Goal: Information Seeking & Learning: Learn about a topic

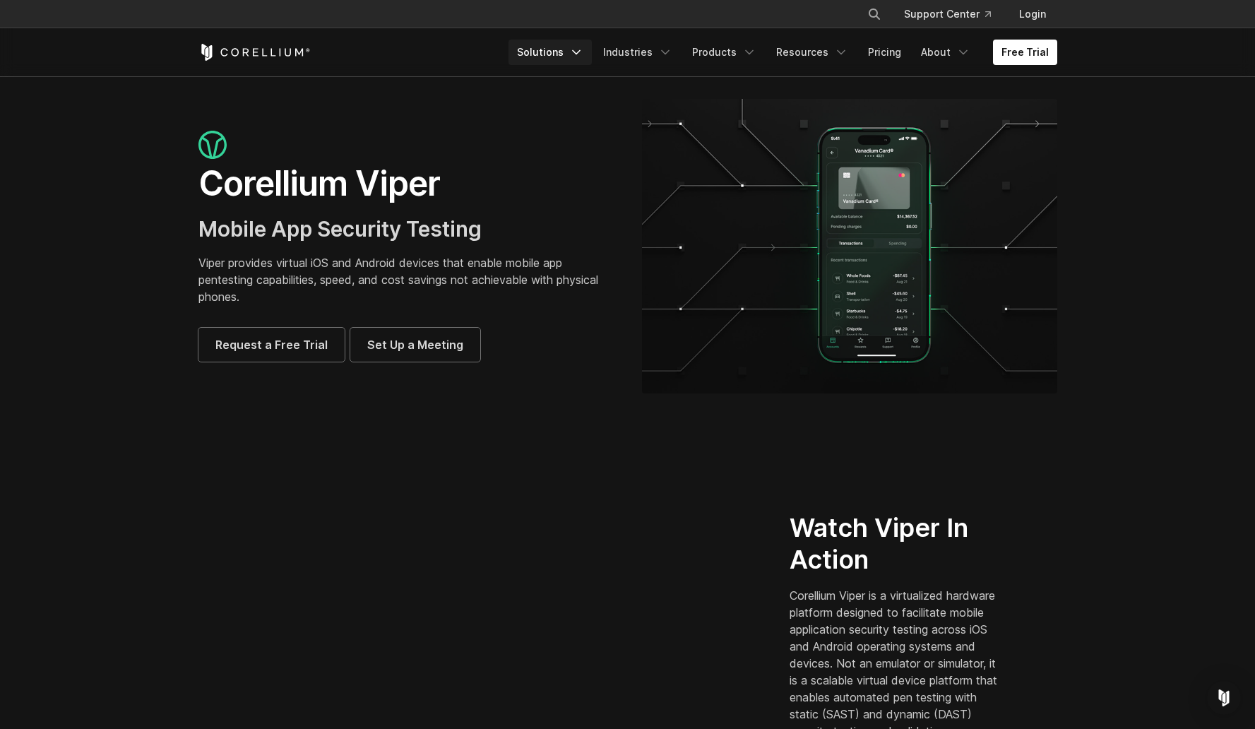
click at [584, 52] on icon "Navigation Menu" at bounding box center [576, 52] width 14 height 14
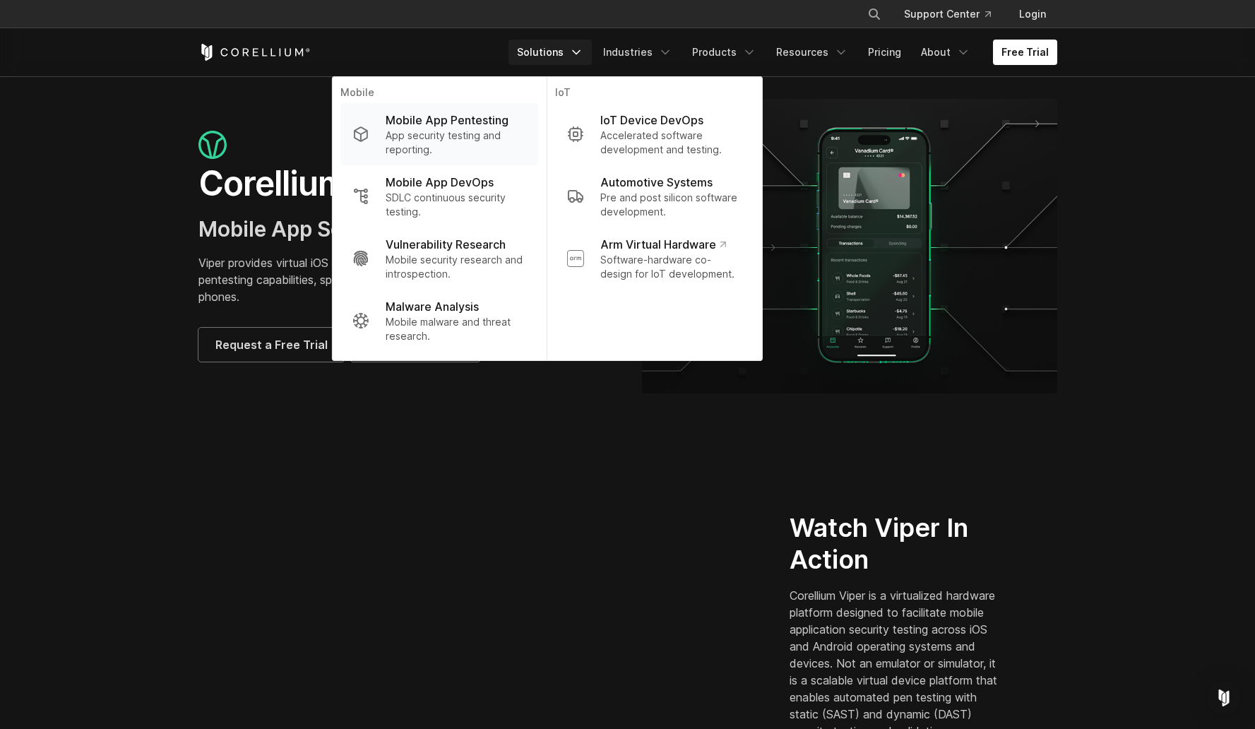
click at [453, 129] on p "App security testing and reporting." at bounding box center [456, 143] width 141 height 28
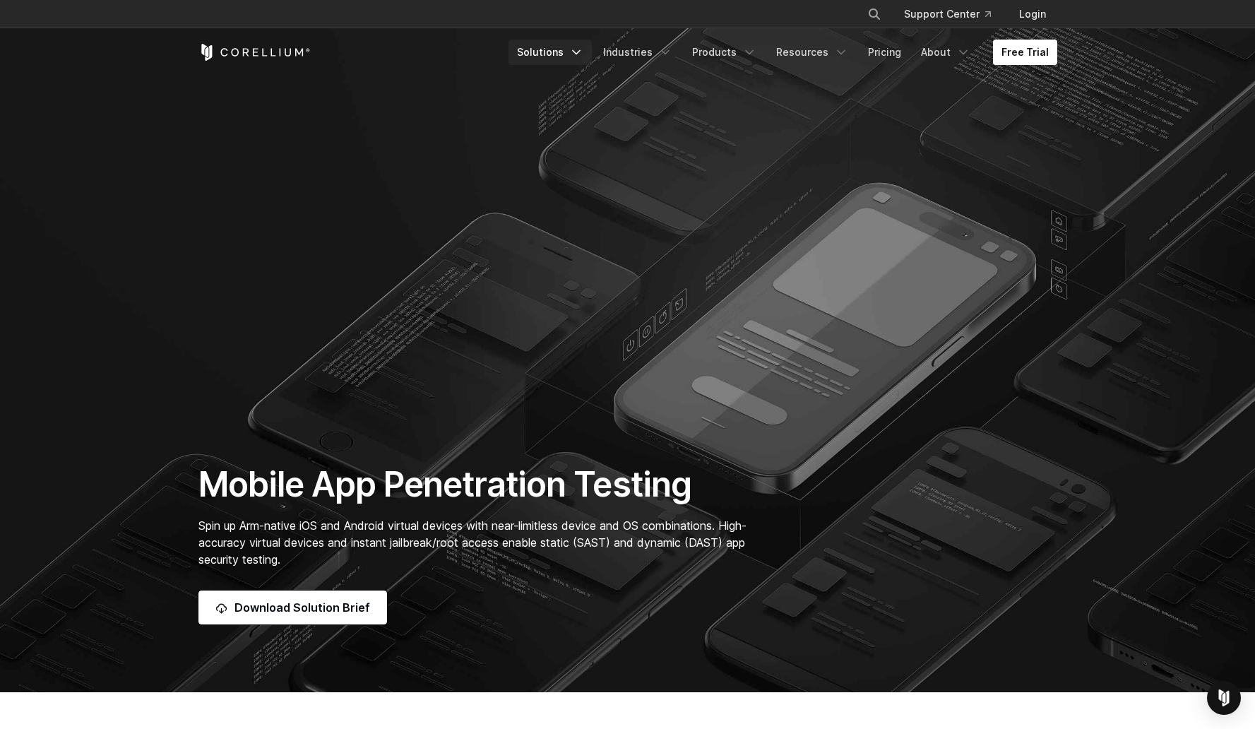
click at [581, 57] on icon "Navigation Menu" at bounding box center [576, 52] width 14 height 14
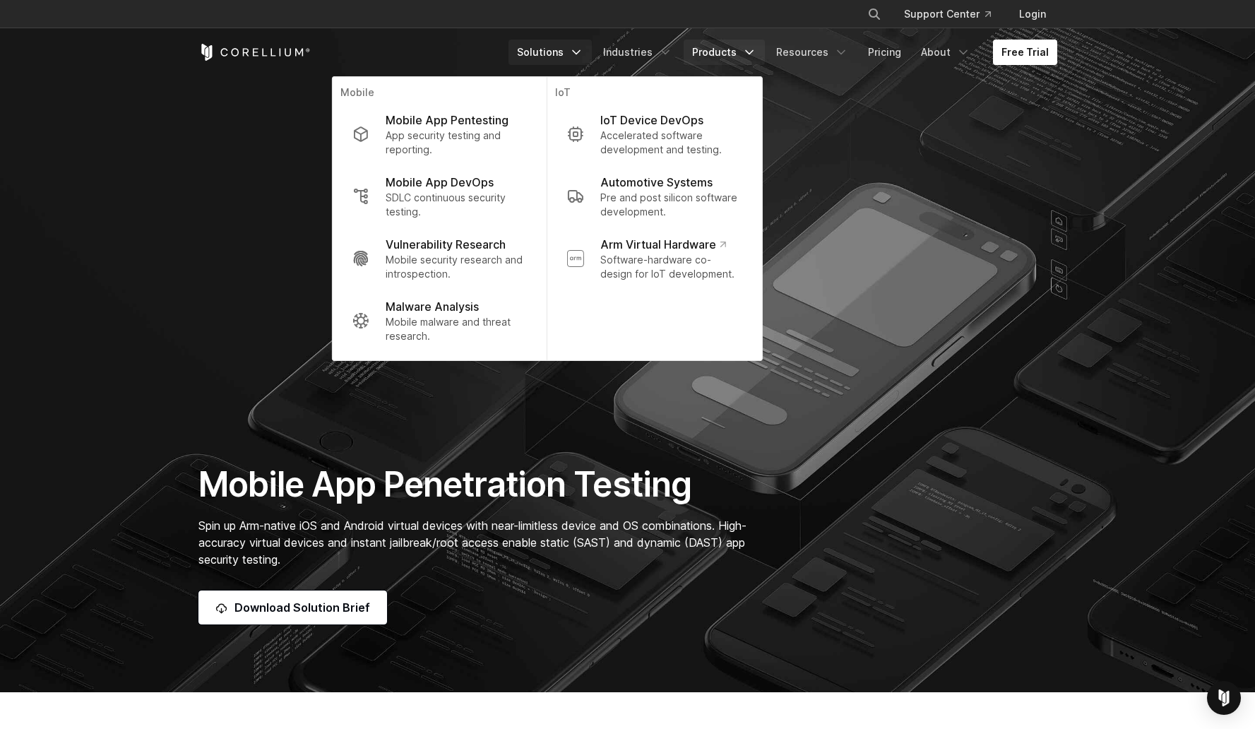
click at [752, 48] on icon "Navigation Menu" at bounding box center [750, 52] width 14 height 14
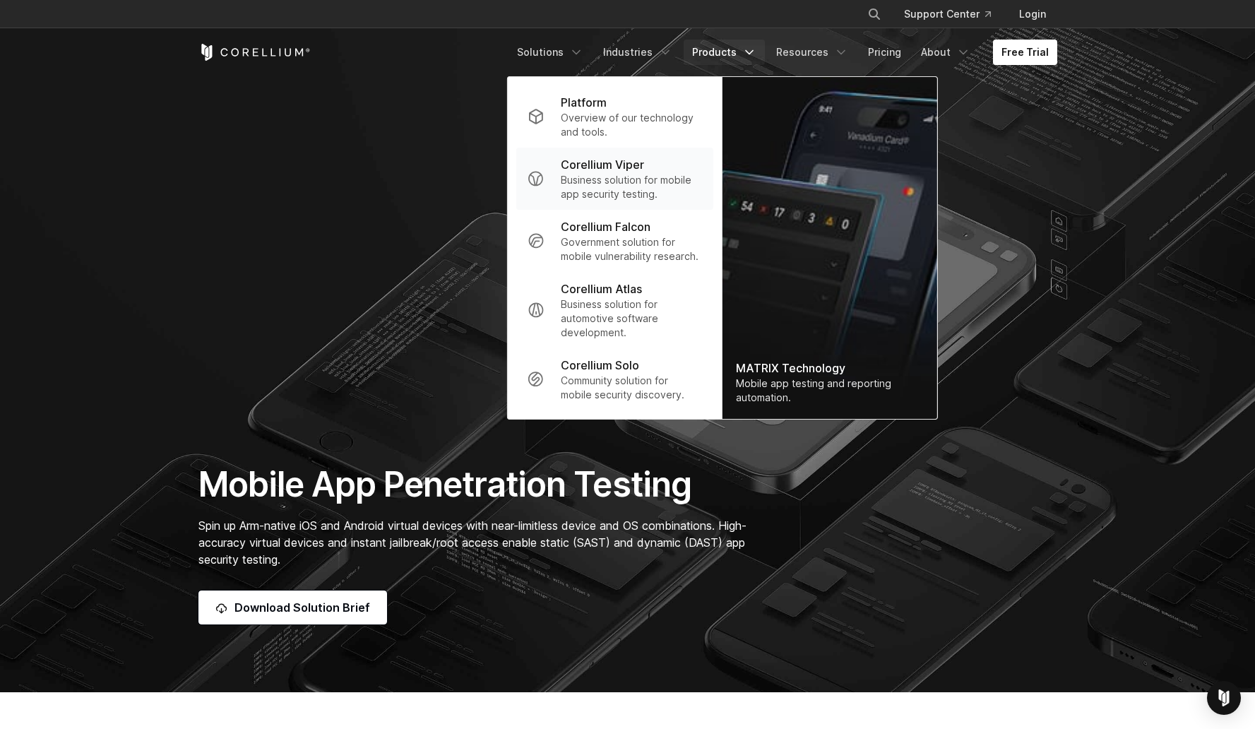
click at [651, 185] on p "Business solution for mobile app security testing." at bounding box center [631, 187] width 141 height 28
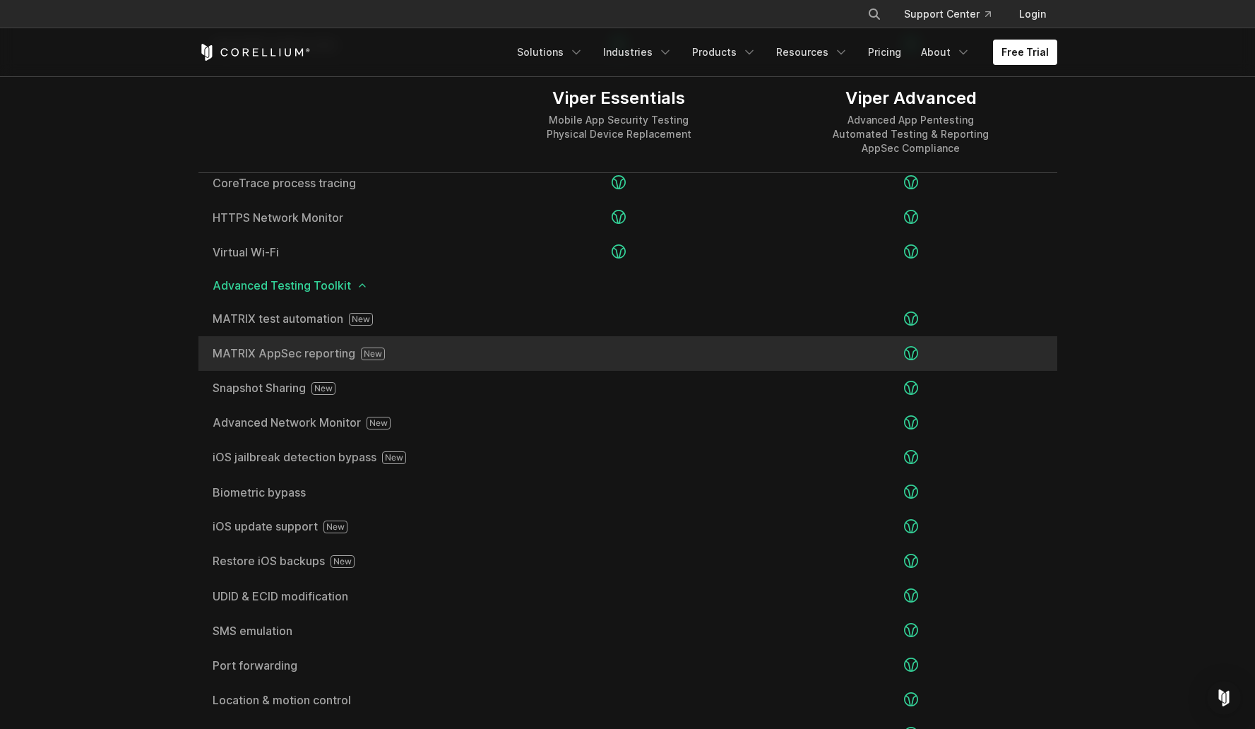
scroll to position [2236, 0]
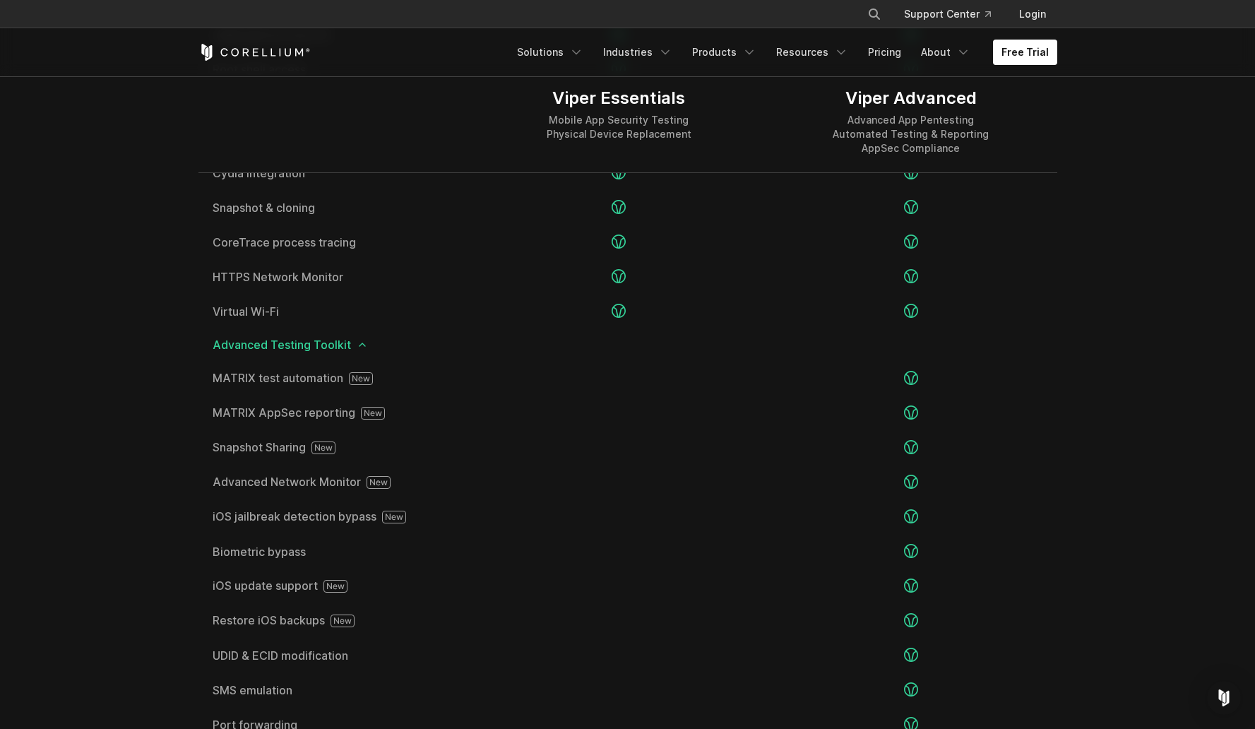
click at [362, 348] on icon at bounding box center [362, 344] width 11 height 11
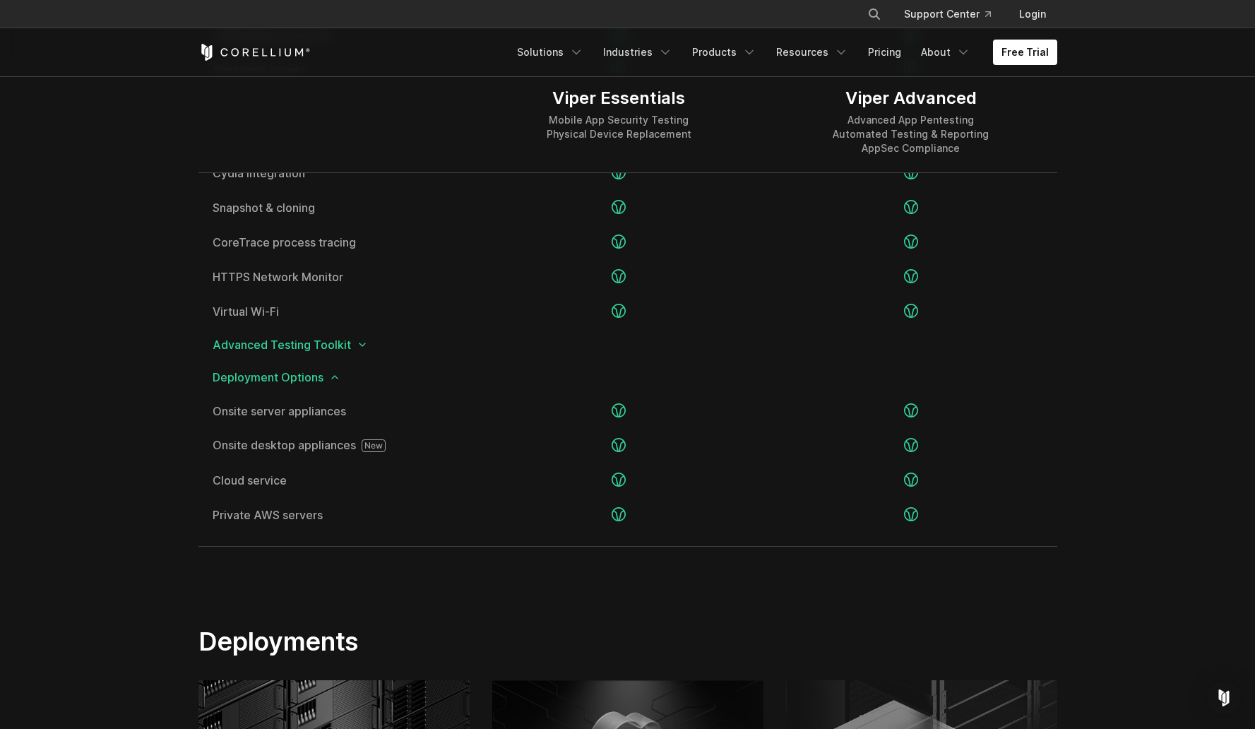
click at [362, 348] on icon at bounding box center [362, 344] width 11 height 11
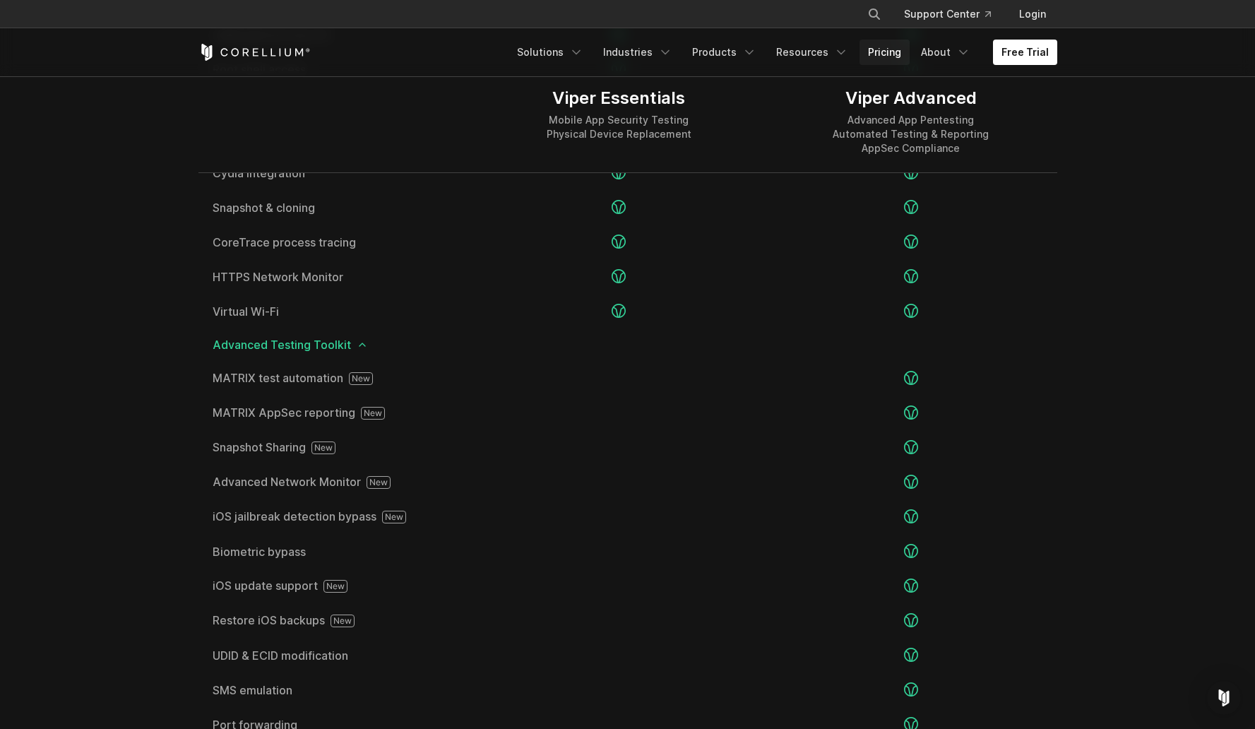
click at [888, 49] on link "Pricing" at bounding box center [885, 52] width 50 height 25
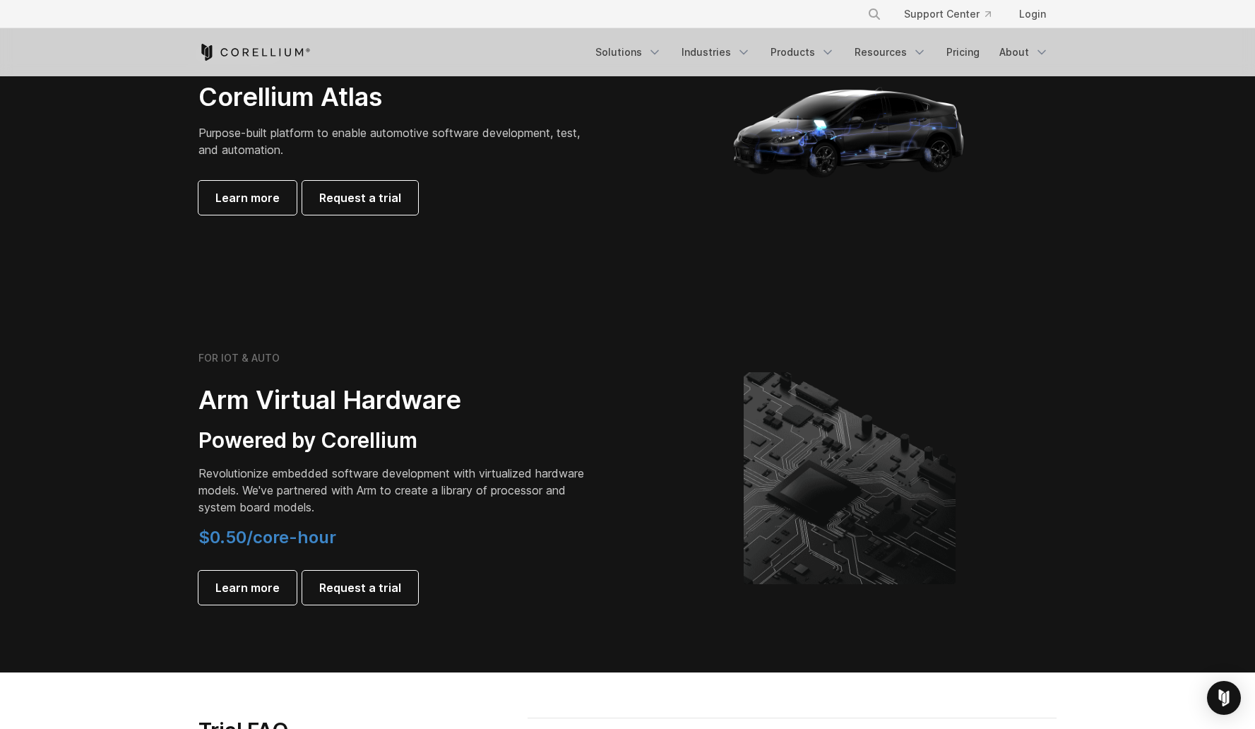
scroll to position [1874, 0]
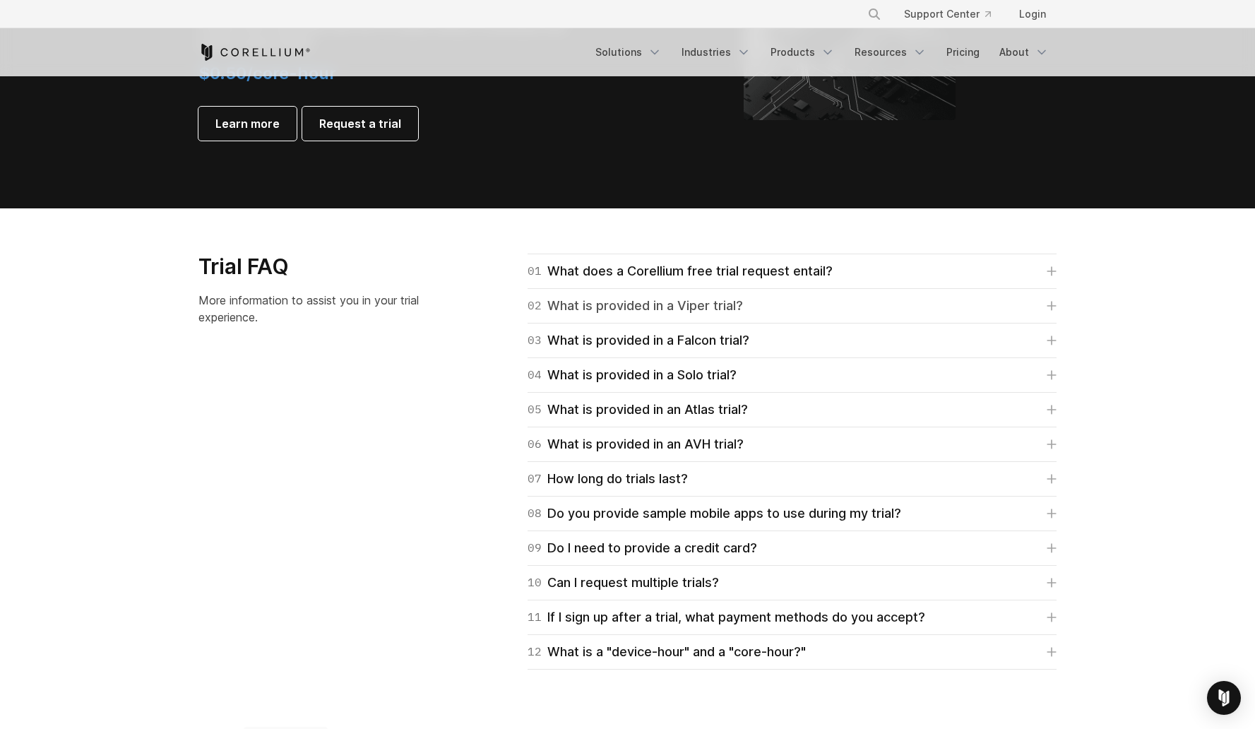
click at [760, 303] on link "02 What is provided in a Viper trial?" at bounding box center [792, 306] width 529 height 20
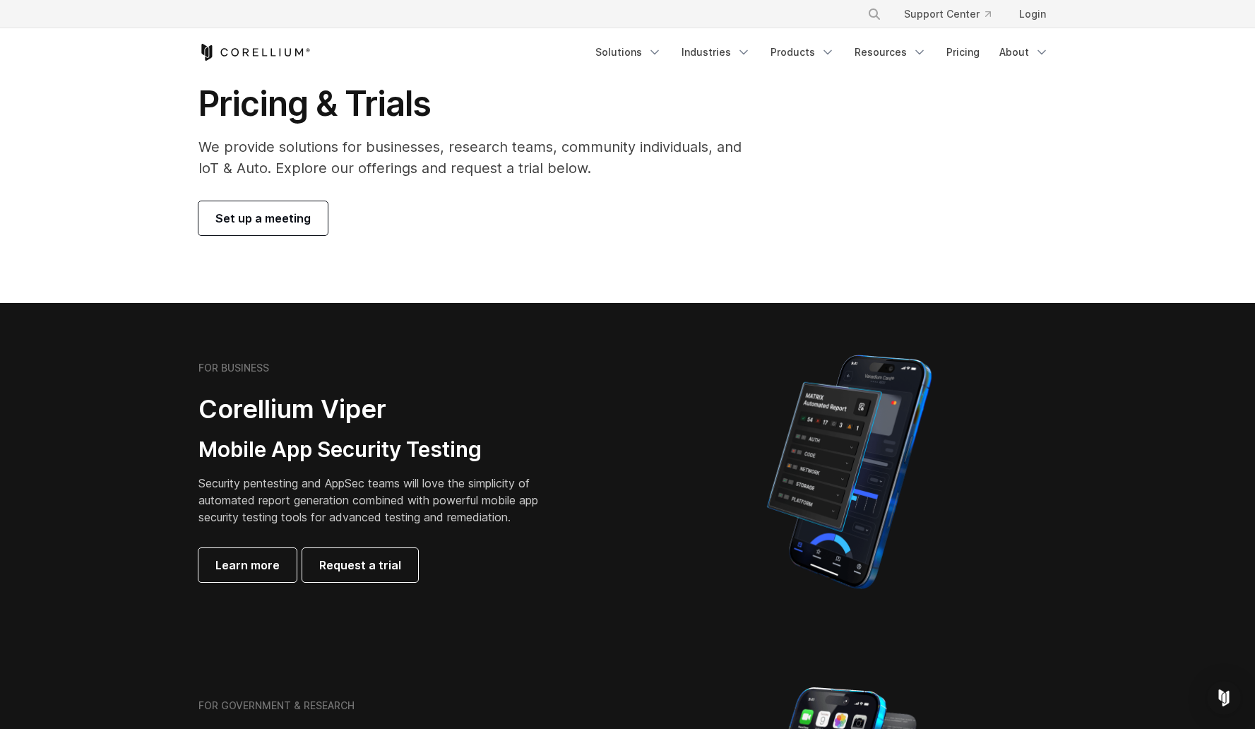
scroll to position [0, 0]
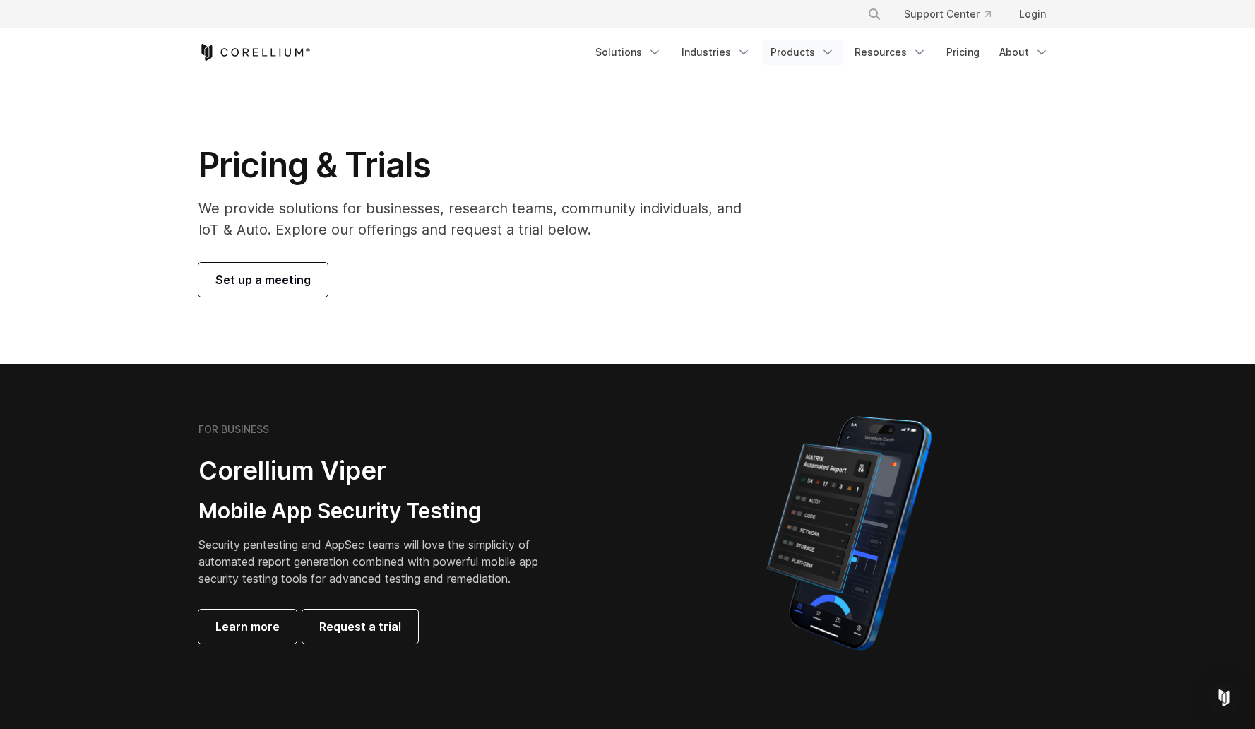
click at [807, 54] on link "Products" at bounding box center [802, 52] width 81 height 25
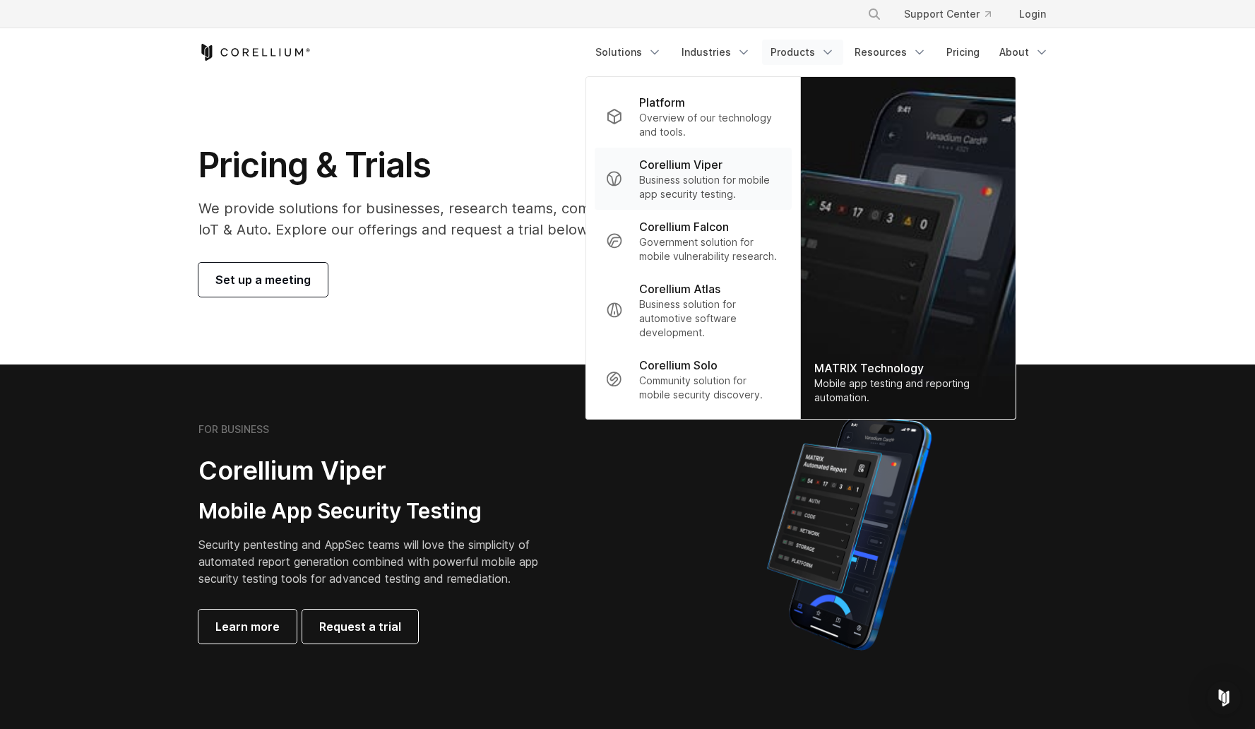
click at [682, 167] on p "Corellium Viper" at bounding box center [680, 164] width 83 height 17
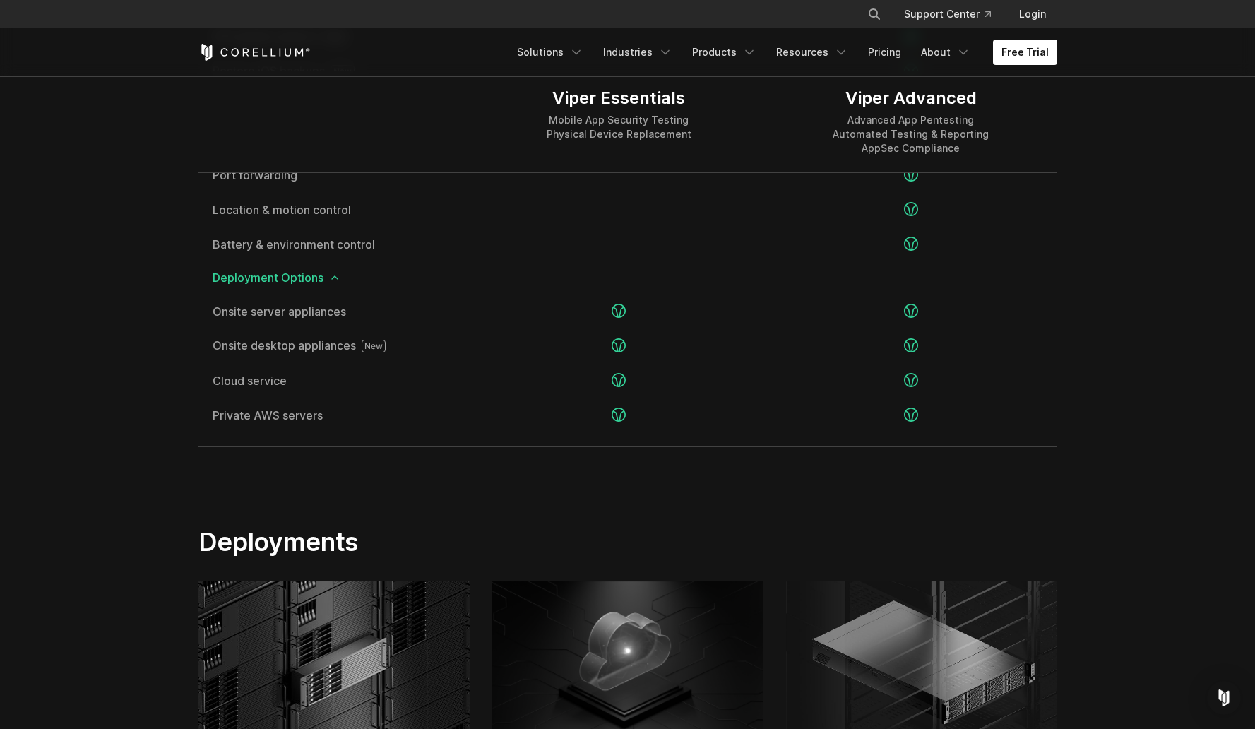
scroll to position [2297, 0]
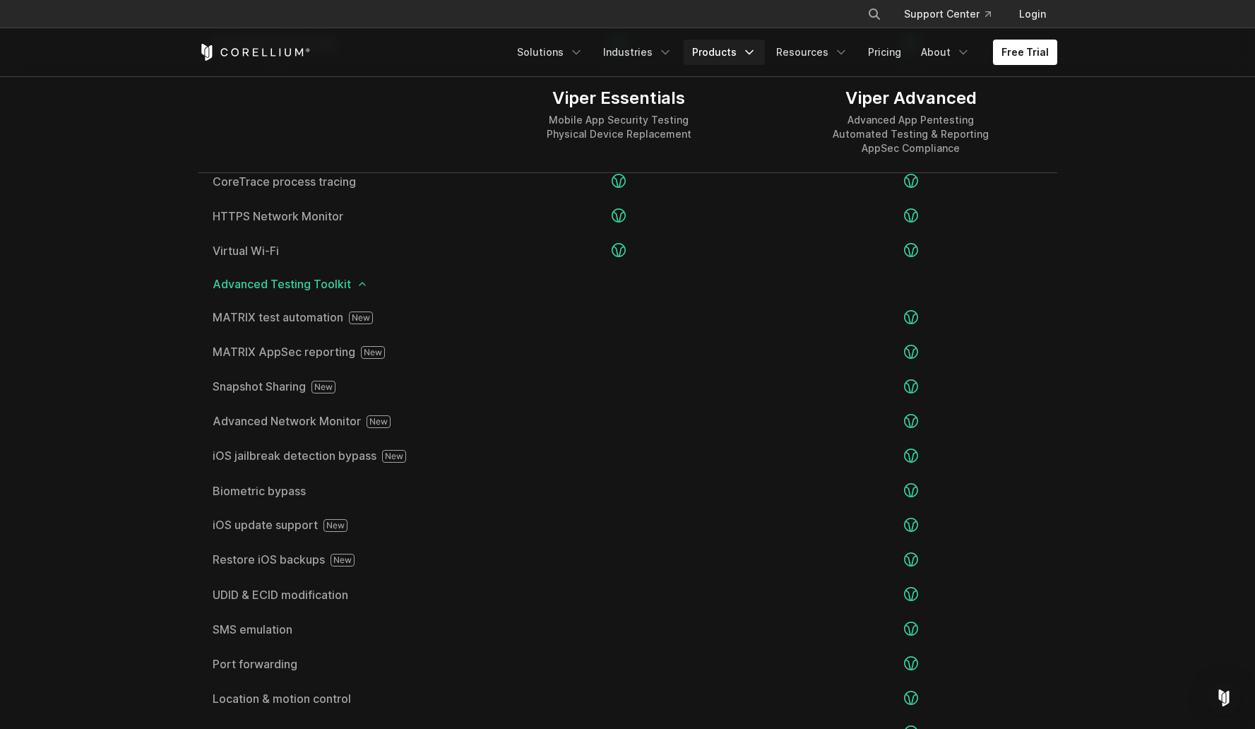
click at [740, 53] on link "Products" at bounding box center [724, 52] width 81 height 25
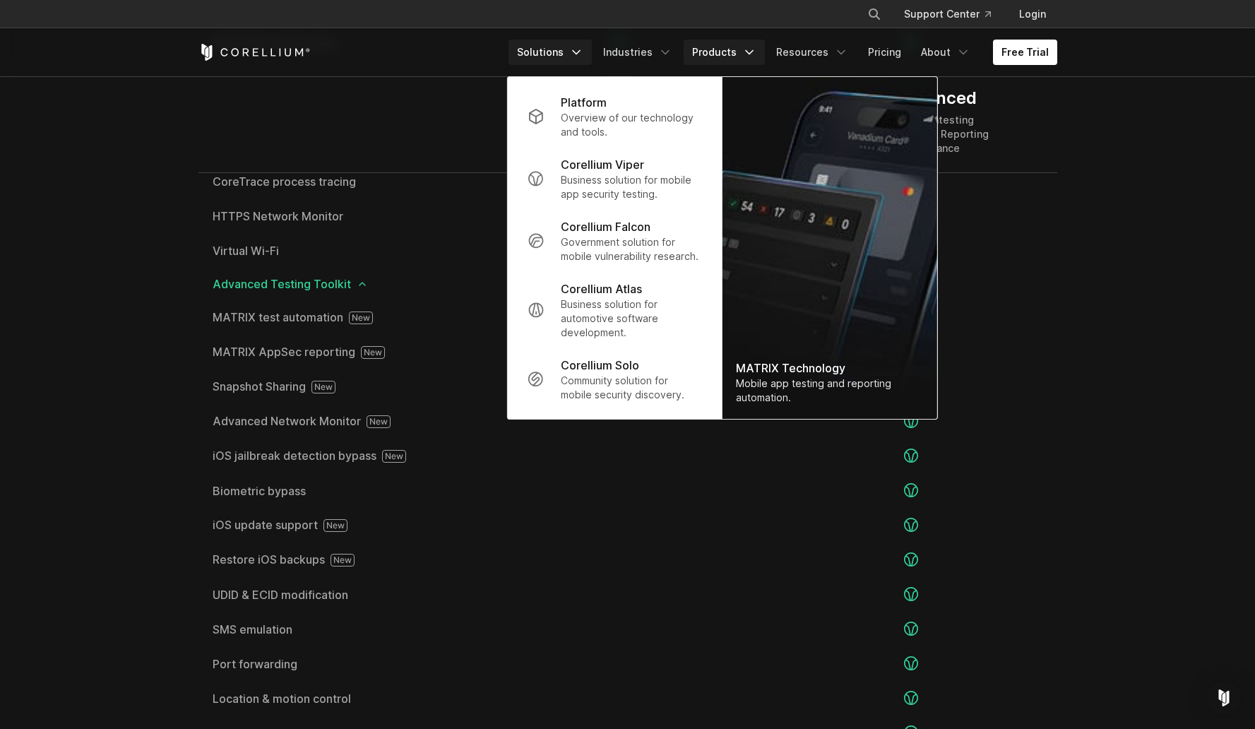
click at [564, 52] on link "Solutions" at bounding box center [550, 52] width 83 height 25
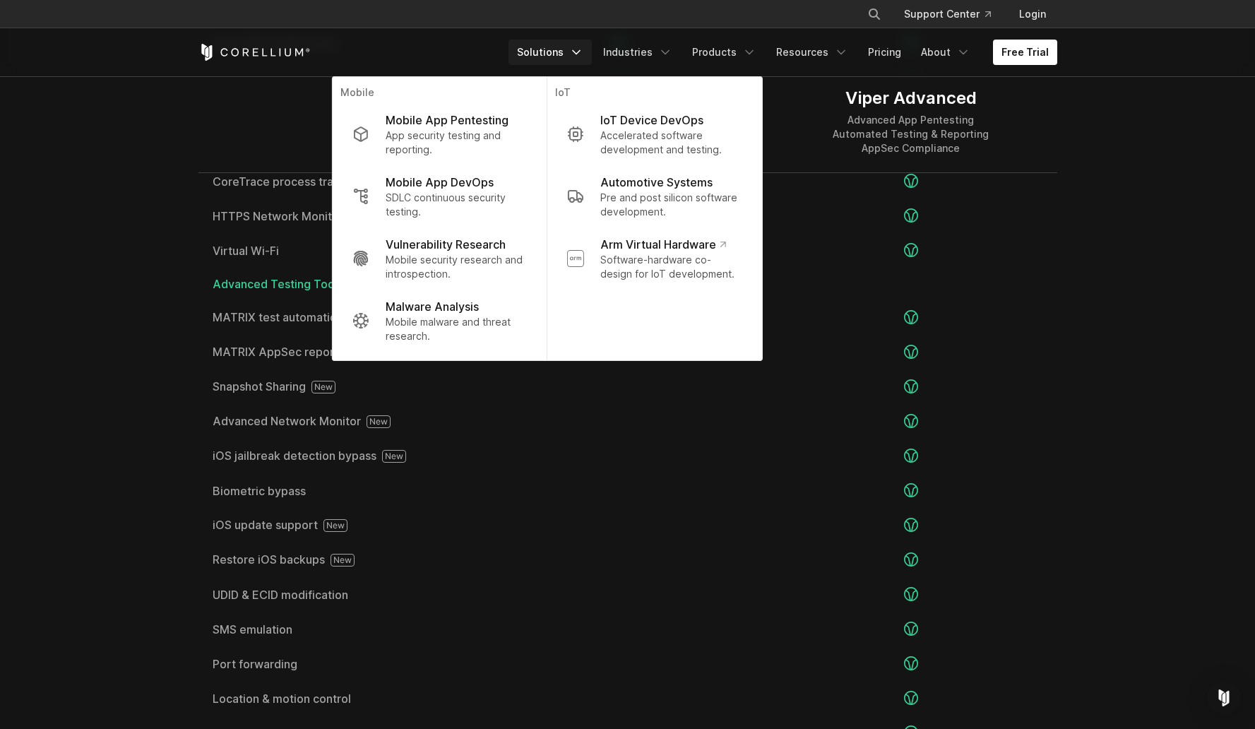
click at [386, 47] on div "Free Trial" at bounding box center [354, 52] width 310 height 17
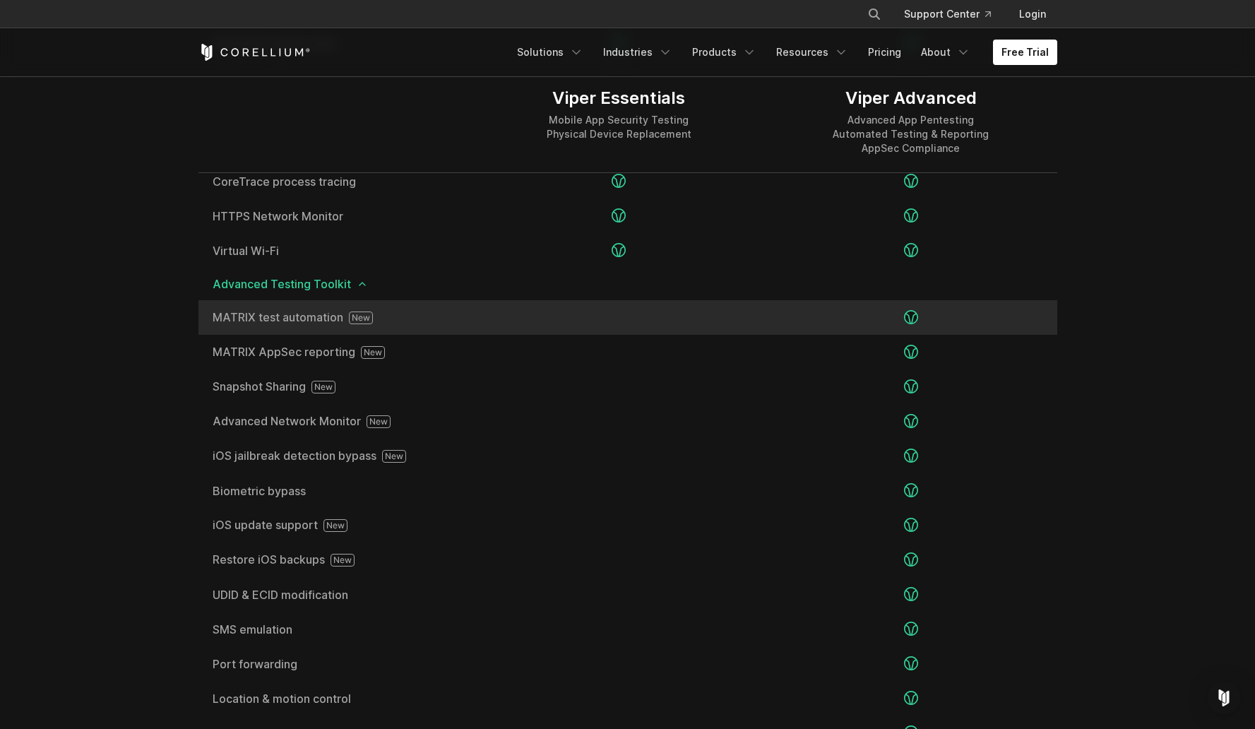
click at [279, 324] on span "MATRIX test automation" at bounding box center [336, 318] width 247 height 13
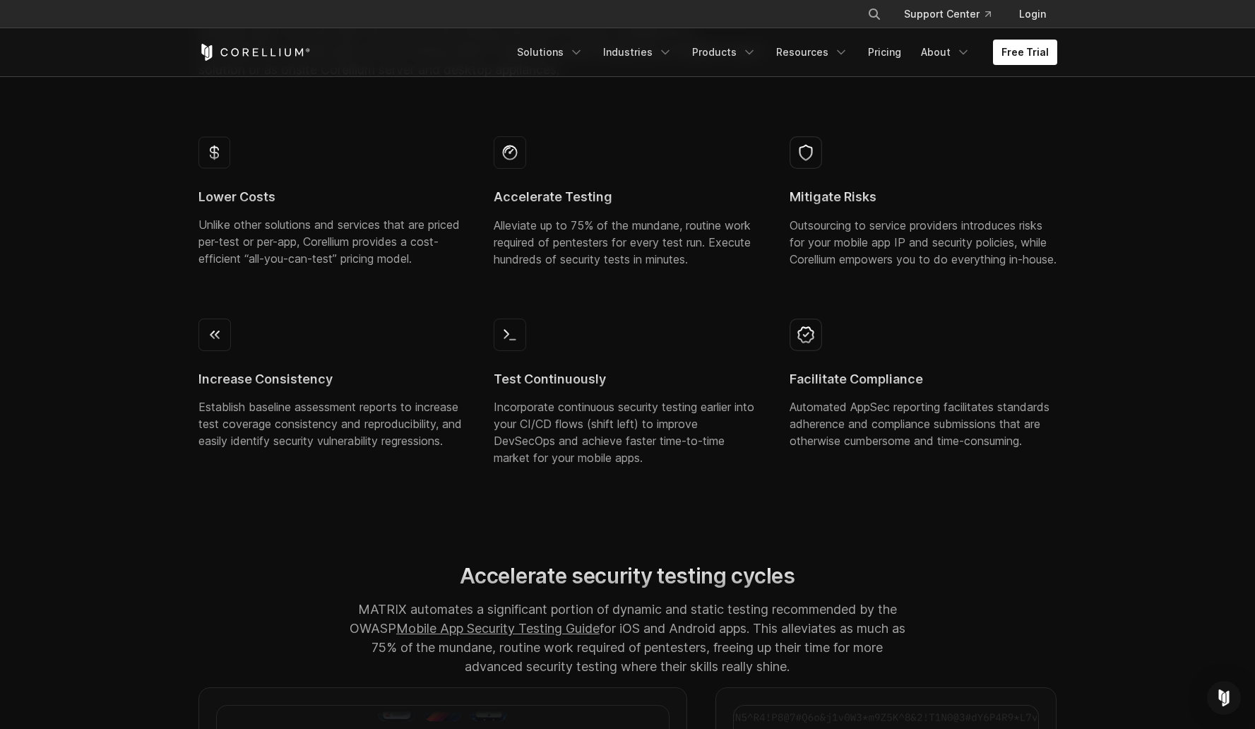
scroll to position [932, 0]
